Goal: Transaction & Acquisition: Purchase product/service

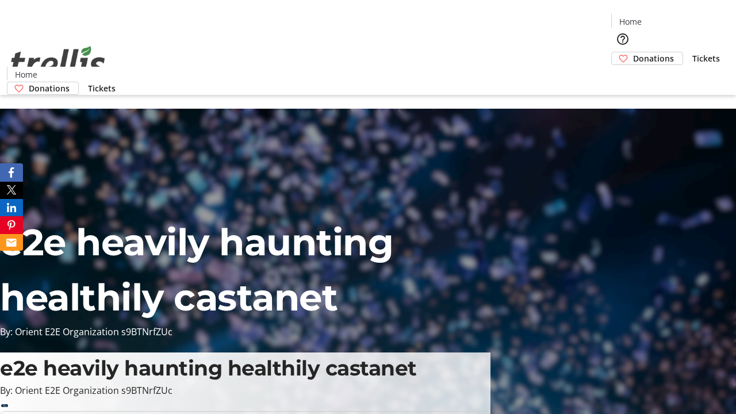
click at [633, 52] on span "Donations" at bounding box center [653, 58] width 41 height 12
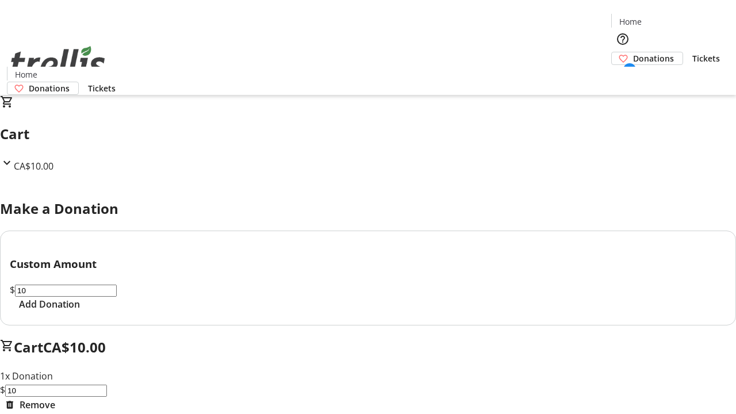
select select "CA"
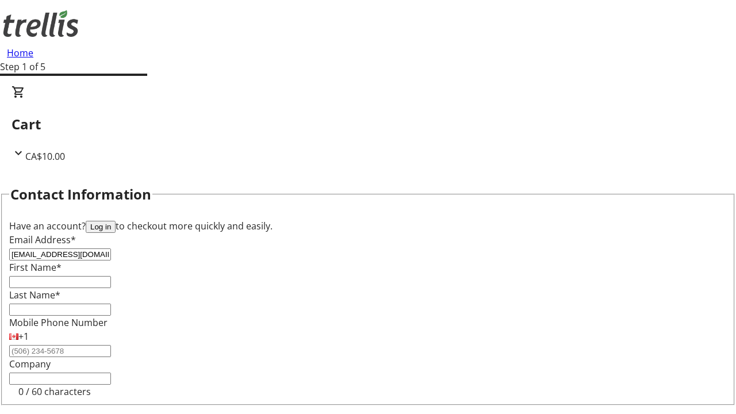
type input "[EMAIL_ADDRESS][DOMAIN_NAME]"
type input "Amely"
type input "[PERSON_NAME]"
type input "[STREET_ADDRESS][PERSON_NAME]"
type input "Kelowna"
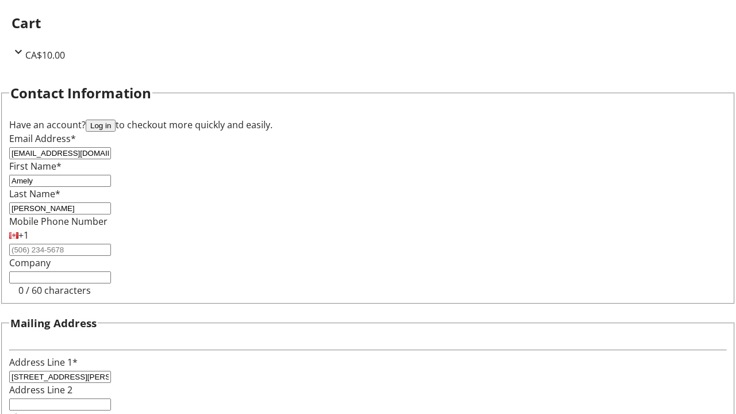
select select "BC"
type input "Kelowna"
type input "V1Y 0C2"
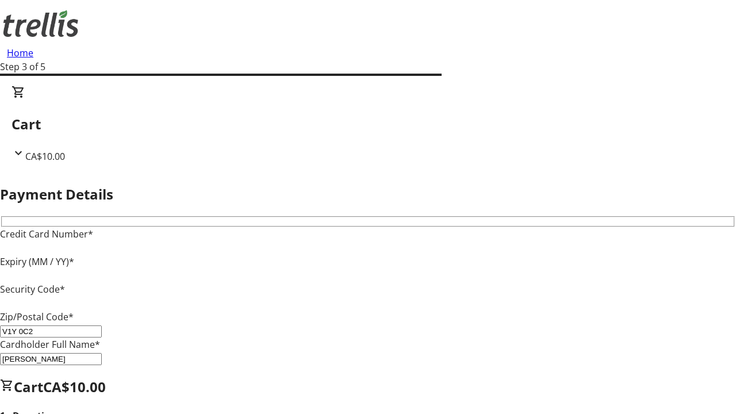
type input "V1Y 0C2"
